Goal: Information Seeking & Learning: Check status

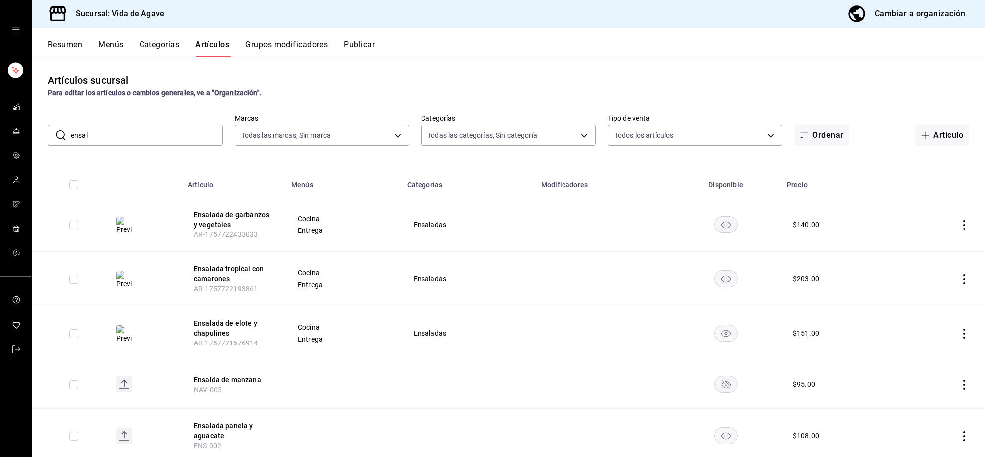
scroll to position [31, 0]
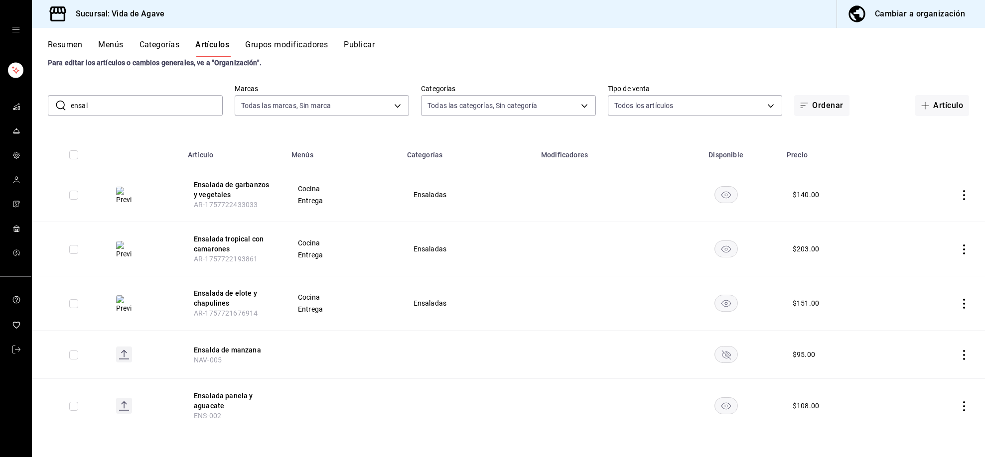
click at [9, 136] on link "carpetas de buzones" at bounding box center [15, 131] width 31 height 21
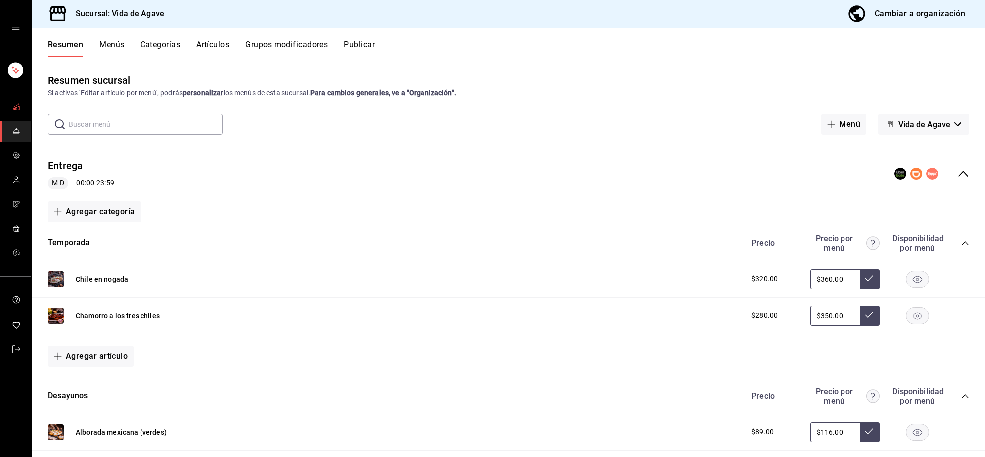
click at [12, 110] on icon "carpetas de buzones" at bounding box center [16, 107] width 8 height 8
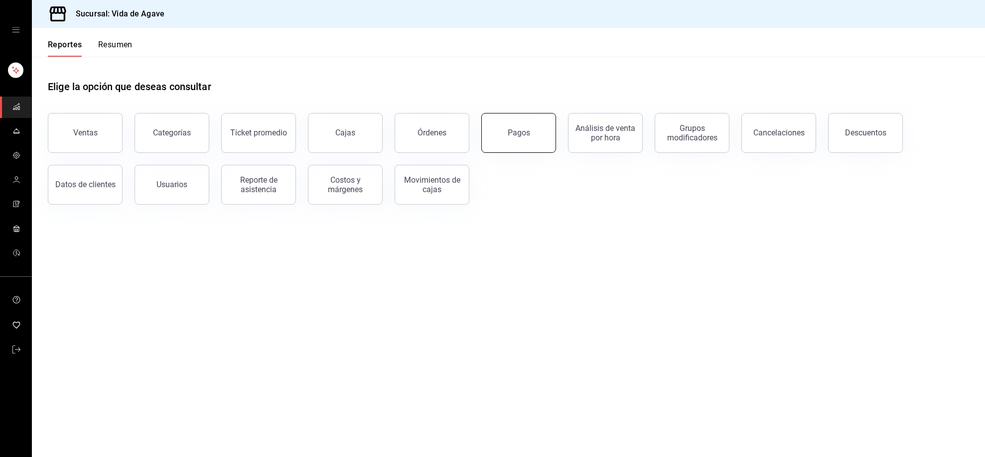
click at [515, 139] on button "Pagos" at bounding box center [518, 133] width 75 height 40
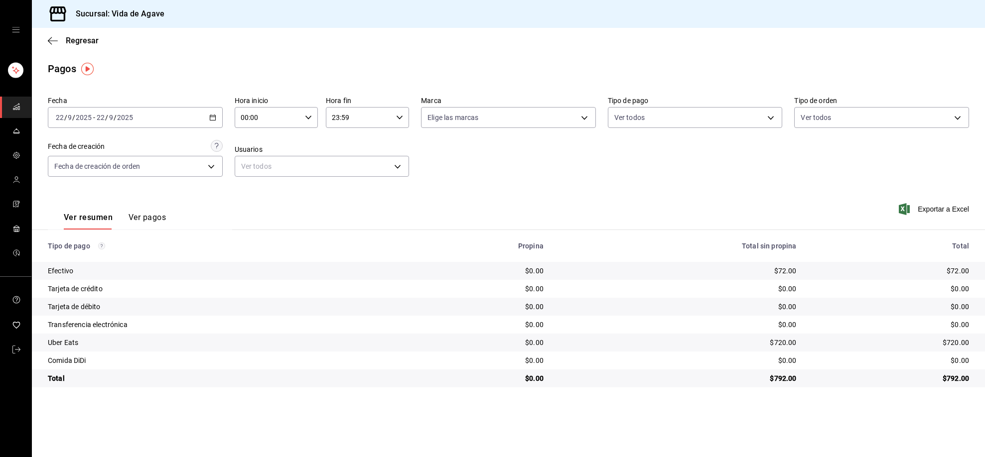
click at [167, 48] on div "Regresar" at bounding box center [508, 40] width 953 height 25
click at [619, 180] on div "Fecha [DATE] [DATE] - [DATE] [DATE] Hora inicio 00:00 Hora inicio Hora fin 23:5…" at bounding box center [508, 140] width 921 height 97
click at [6, 117] on link "carpetas de buzones" at bounding box center [15, 107] width 31 height 21
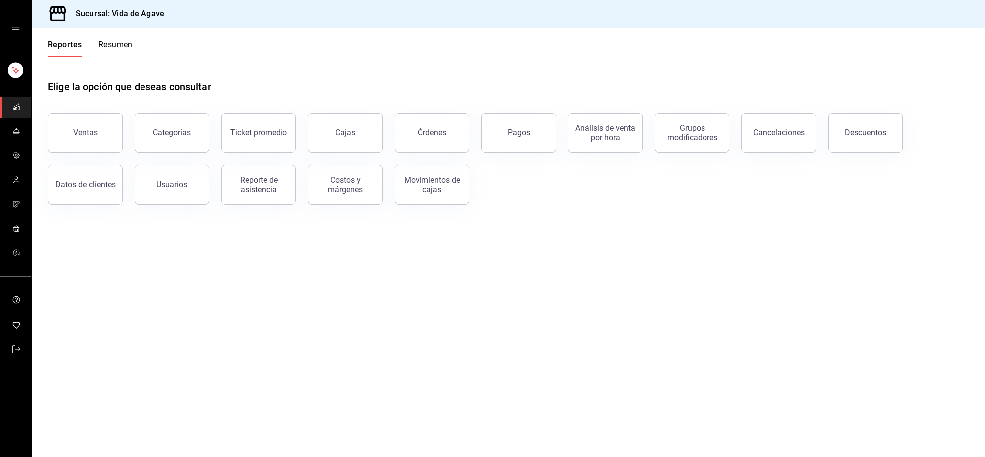
click at [131, 122] on div "Categorías" at bounding box center [166, 127] width 87 height 52
click at [76, 128] on div "Ventas" at bounding box center [85, 132] width 24 height 9
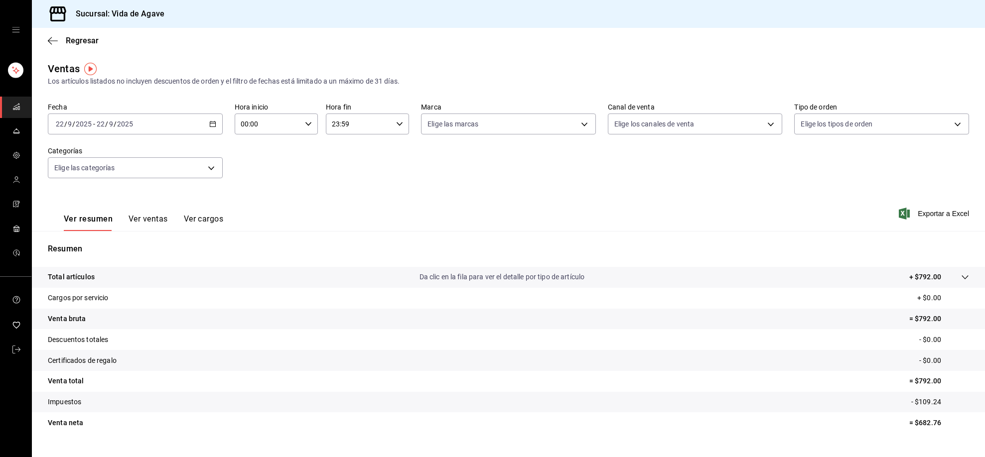
click at [199, 124] on div "[DATE] [DATE] - [DATE] [DATE]" at bounding box center [135, 124] width 175 height 21
click at [110, 250] on li "Rango de fechas" at bounding box center [94, 244] width 93 height 22
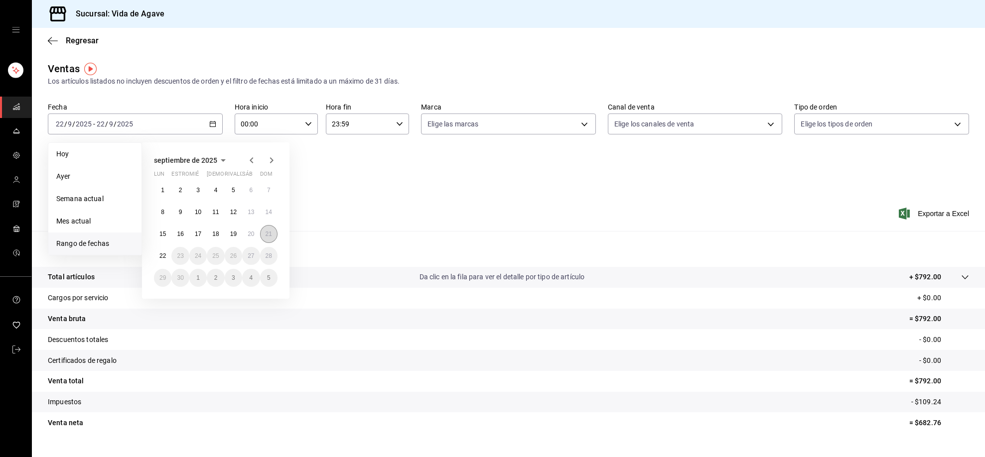
click at [274, 240] on button "21" at bounding box center [268, 234] width 17 height 18
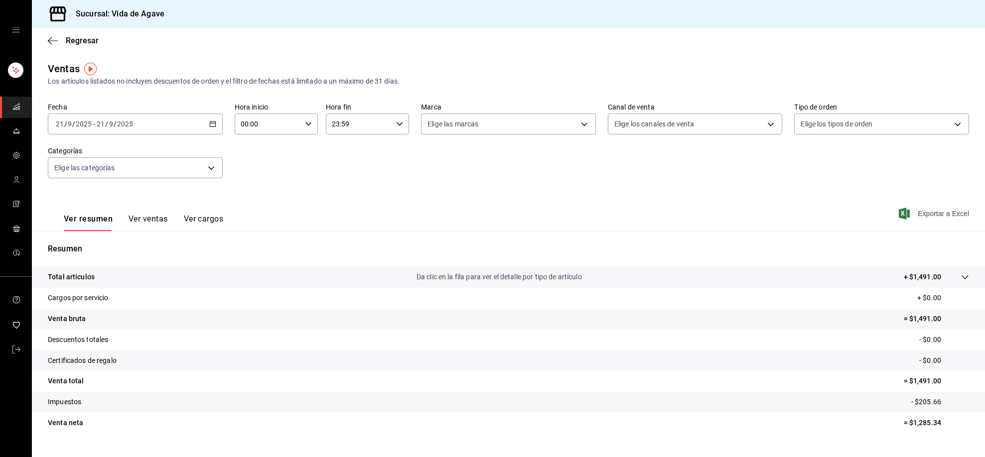
click at [933, 217] on font "Exportar a Excel" at bounding box center [943, 214] width 51 height 8
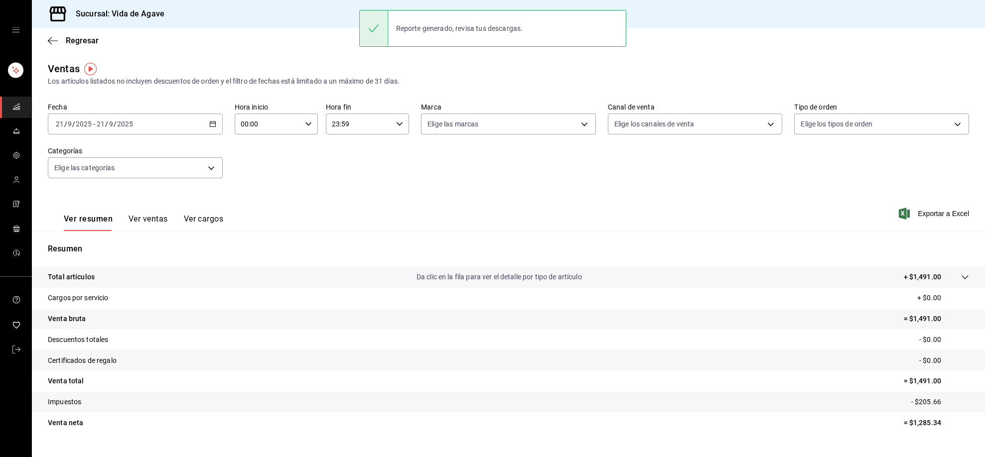
click at [764, 183] on div "Fecha [DATE] [DATE] - [DATE] [DATE] Hora inicio 00:00 Hora inicio Hora fin 23:5…" at bounding box center [508, 147] width 921 height 88
click at [24, 108] on link "carpetas de buzones" at bounding box center [15, 107] width 31 height 21
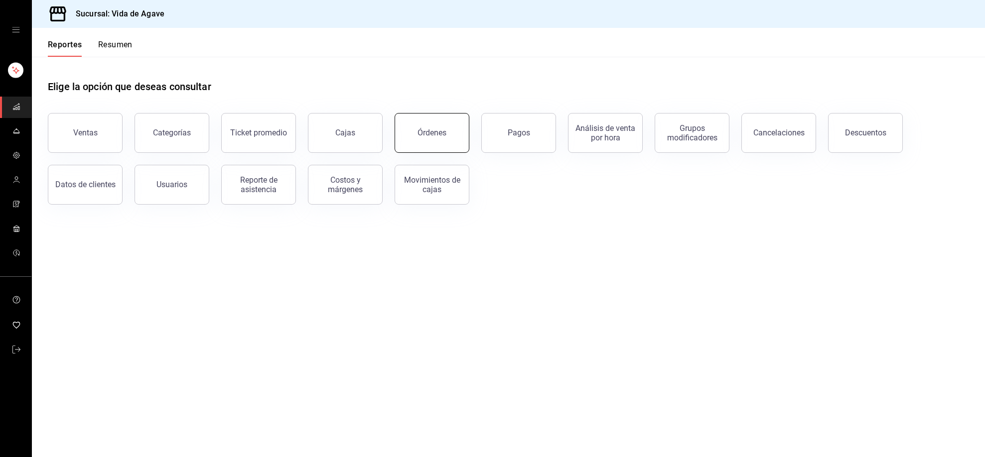
click at [455, 118] on button "Órdenes" at bounding box center [432, 133] width 75 height 40
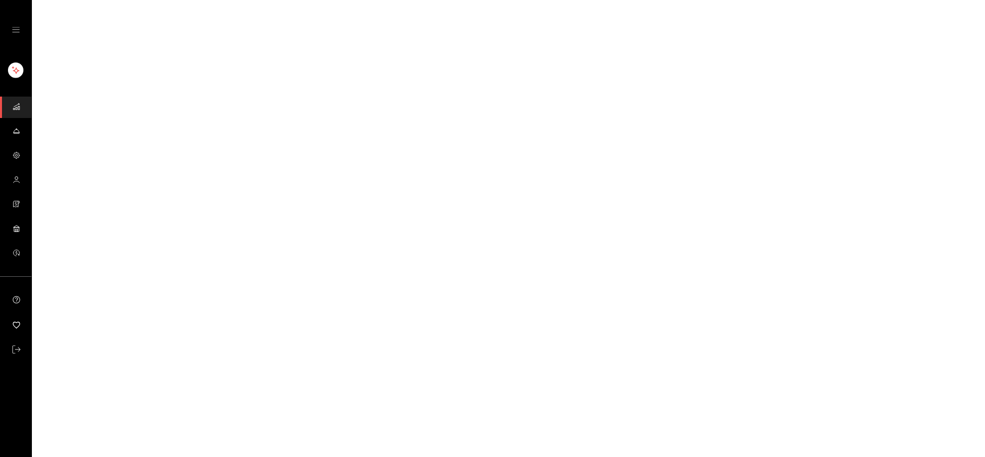
click at [455, 0] on html "GANA 1 MES GRATIS EN TU SUSCRIPCIÓN AQUÍ ¿Recuerdas cómo empezó tu restaurante?…" at bounding box center [492, 0] width 985 height 0
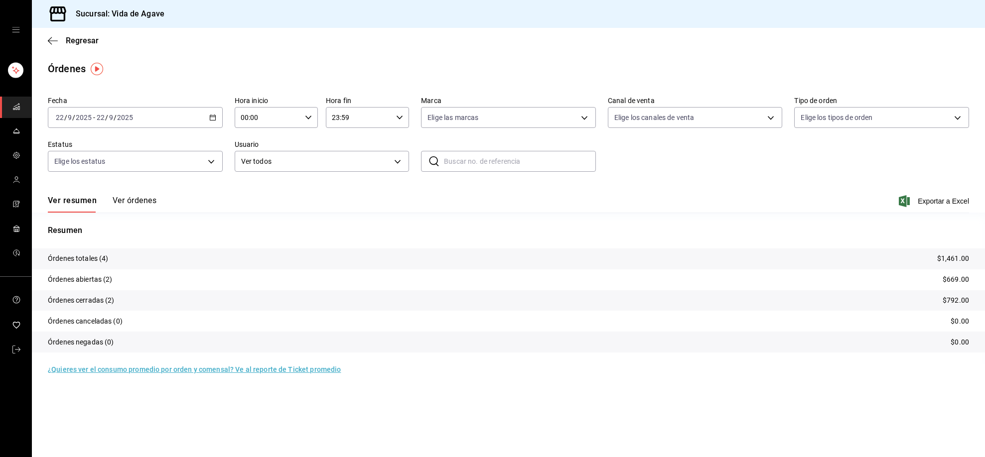
click at [193, 123] on div "[DATE] [DATE] - [DATE] [DATE]" at bounding box center [135, 117] width 175 height 21
click at [110, 257] on span "Rango de fechas" at bounding box center [94, 260] width 77 height 10
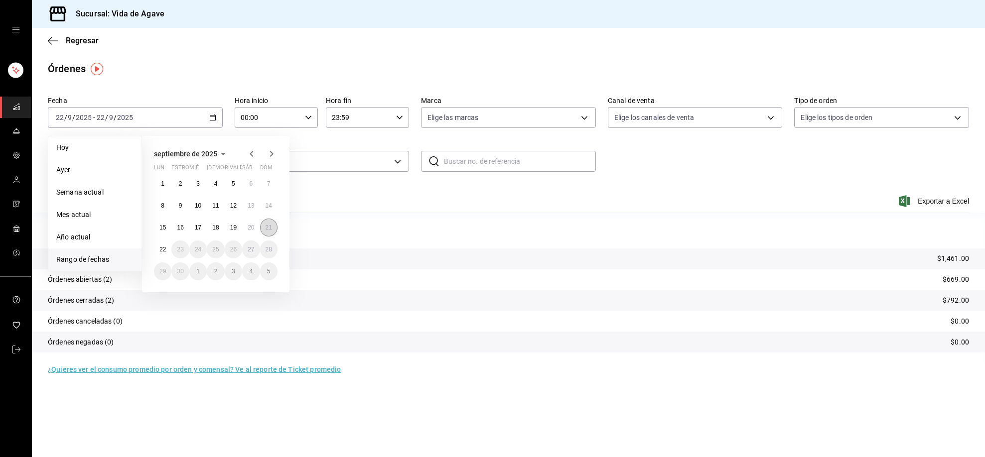
click at [266, 232] on button "21" at bounding box center [268, 228] width 17 height 18
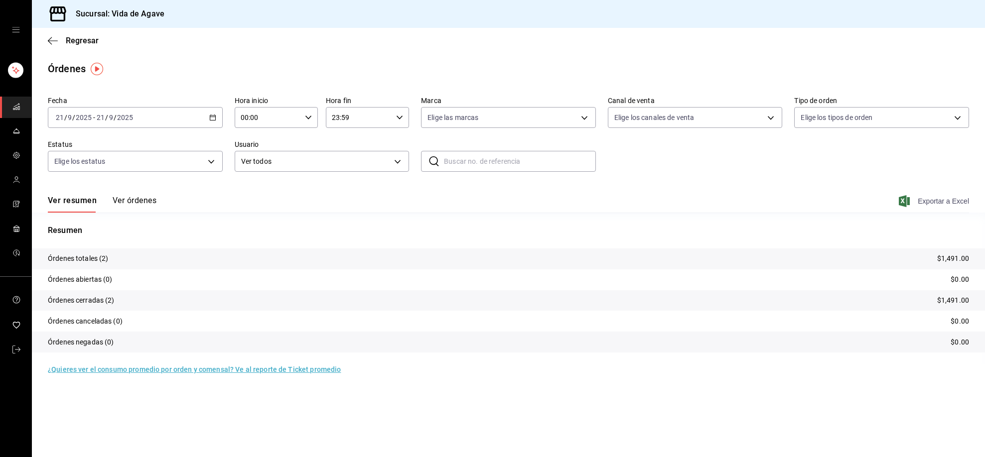
click at [934, 196] on span "Exportar a Excel" at bounding box center [935, 201] width 68 height 12
